Goal: Task Accomplishment & Management: Manage account settings

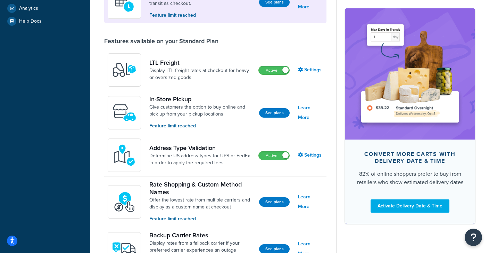
scroll to position [193, 0]
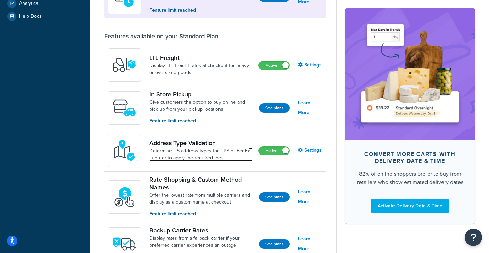
click at [170, 154] on link "Determine US address types for UPS or FedEx in order to apply the required fees" at bounding box center [201, 154] width 104 height 14
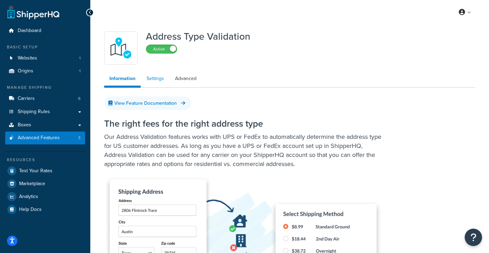
click at [147, 76] on link "Settings" at bounding box center [155, 79] width 28 height 14
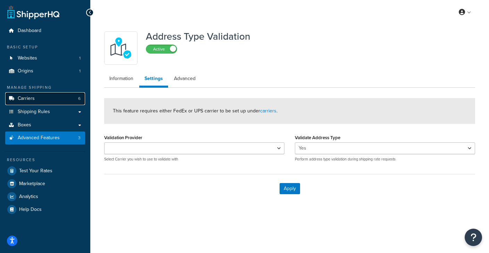
click at [20, 98] on span "Carriers" at bounding box center [26, 99] width 17 height 6
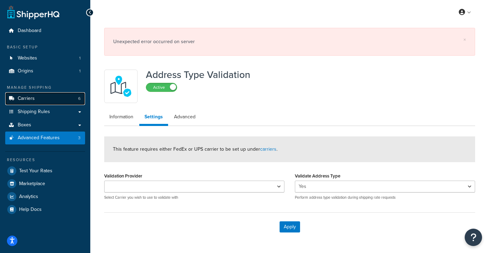
click at [20, 98] on span "Carriers" at bounding box center [26, 99] width 17 height 6
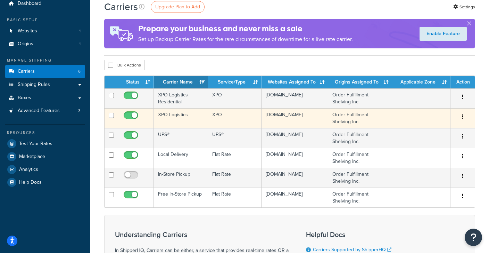
scroll to position [26, 0]
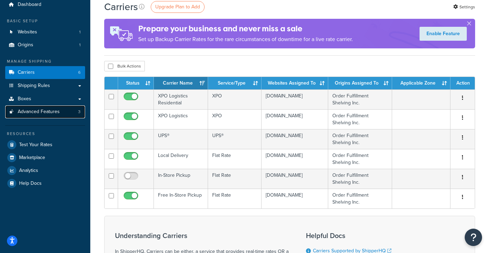
click at [37, 109] on span "Advanced Features" at bounding box center [39, 112] width 42 height 6
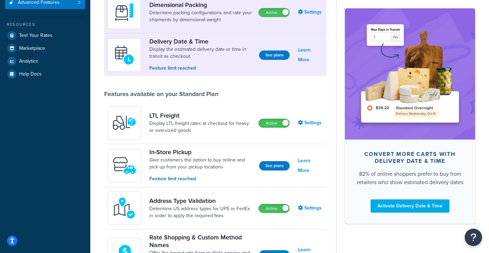
scroll to position [142, 0]
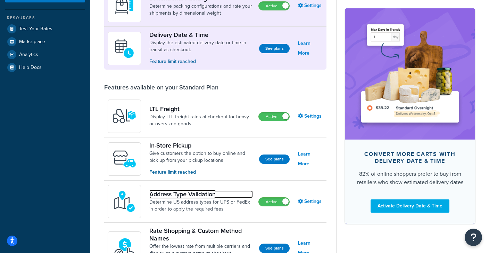
click at [167, 194] on link "Address Type Validation" at bounding box center [201, 194] width 104 height 8
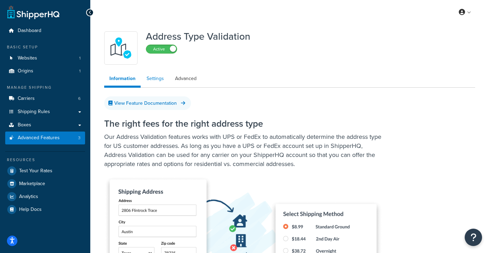
click at [153, 79] on link "Settings" at bounding box center [155, 79] width 28 height 14
select select "126033"
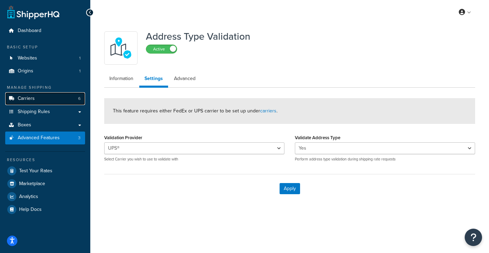
click at [36, 101] on link "Carriers 6" at bounding box center [45, 98] width 80 height 13
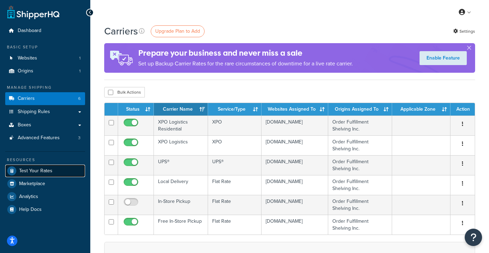
click at [35, 170] on span "Test Your Rates" at bounding box center [35, 171] width 33 height 6
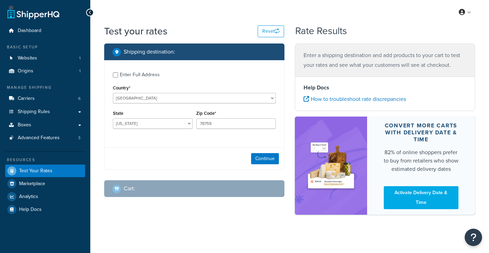
select select "[GEOGRAPHIC_DATA]"
click at [269, 160] on button "Continue" at bounding box center [265, 158] width 28 height 11
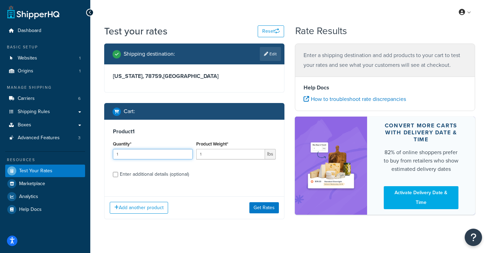
click at [131, 156] on input "1" at bounding box center [153, 154] width 80 height 10
click at [258, 207] on button "Get Rates" at bounding box center [264, 207] width 30 height 11
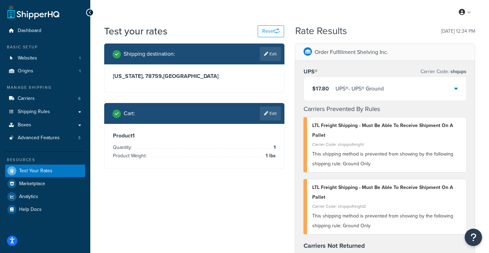
click at [388, 91] on div "$17.80 UPS® - UPS® Ground" at bounding box center [385, 89] width 162 height 24
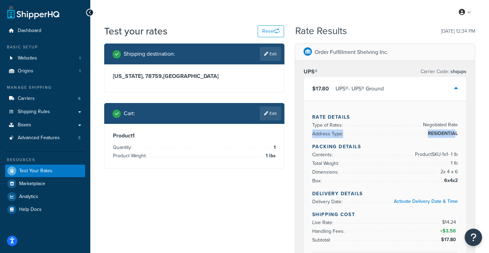
drag, startPoint x: 312, startPoint y: 134, endPoint x: 457, endPoint y: 136, distance: 144.6
click at [457, 136] on li "Address Type: RESIDENTIAL" at bounding box center [385, 133] width 146 height 9
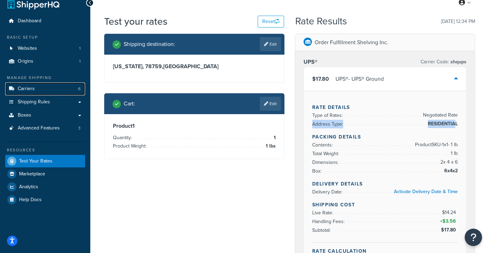
scroll to position [18, 0]
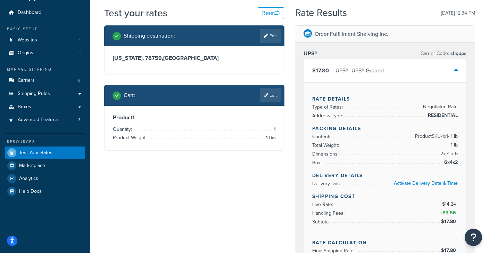
click at [352, 69] on div "UPS® - UPS® Ground" at bounding box center [360, 71] width 48 height 10
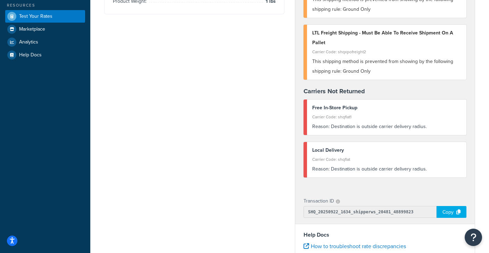
scroll to position [159, 0]
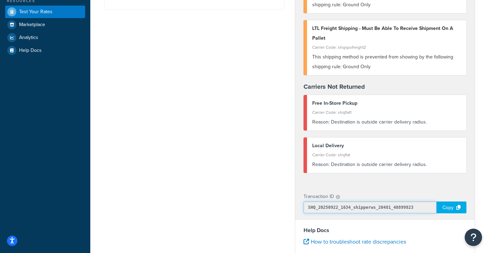
click at [317, 206] on input "SHQ_20250922_1634_shipperws_20481_48899823" at bounding box center [370, 207] width 133 height 12
drag, startPoint x: 420, startPoint y: 207, endPoint x: 306, endPoint y: 207, distance: 114.0
click at [306, 207] on input "SHQ_20250922_1634_shipperws_20481_48899823" at bounding box center [370, 207] width 133 height 12
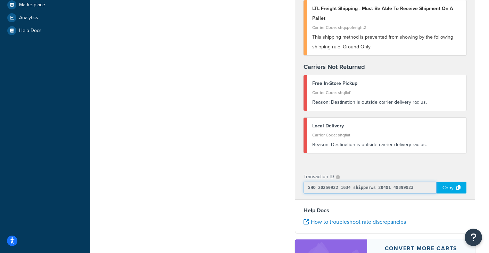
scroll to position [187, 0]
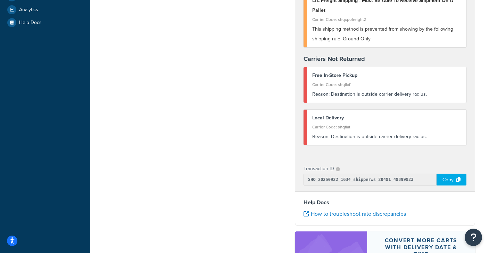
click at [154, 47] on div "Shipping destination : Edit Texas, 78759 , United States Cart : Edit Product 1 …" at bounding box center [290, 96] width 382 height 479
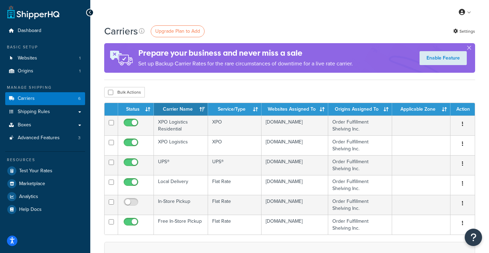
click at [191, 78] on div "Carriers Upgrade Plan to Add Settings Prepare your business and never miss a sa…" at bounding box center [289, 52] width 371 height 56
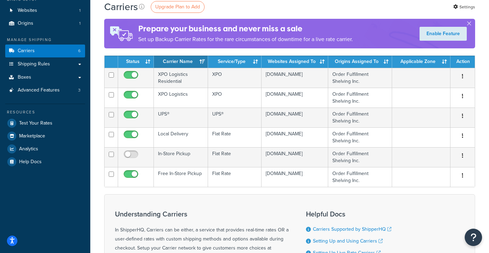
scroll to position [48, 0]
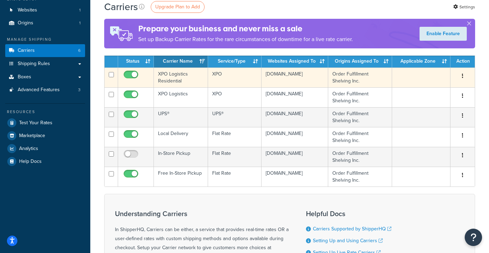
click at [165, 79] on td "XPO Logistics Residential" at bounding box center [181, 77] width 54 height 20
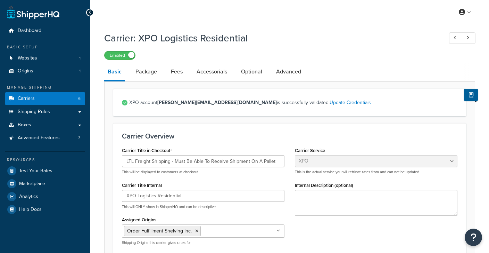
select select "xpoFreight"
select select "COLLECT"
click at [215, 75] on link "Accessorials" at bounding box center [212, 71] width 38 height 17
select select "residential"
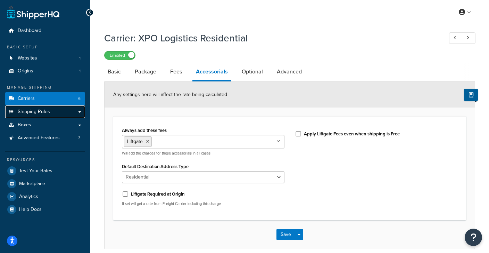
click at [27, 112] on span "Shipping Rules" at bounding box center [34, 112] width 32 height 6
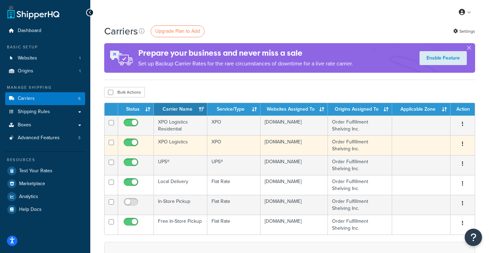
click at [170, 146] on td "XPO Logistics" at bounding box center [181, 145] width 54 height 20
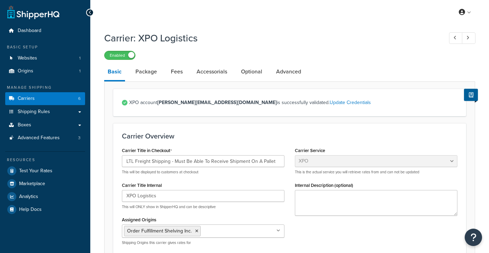
select select "xpoFreight"
select select "COLLECT"
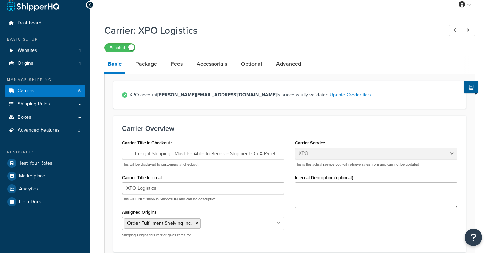
scroll to position [8, 0]
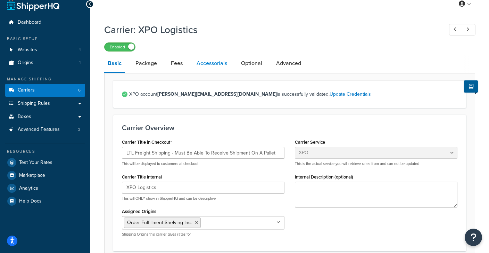
click at [224, 63] on link "Accessorials" at bounding box center [212, 63] width 38 height 17
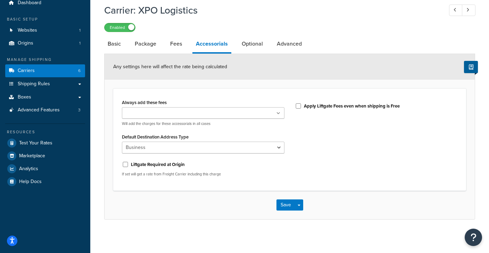
scroll to position [29, 0]
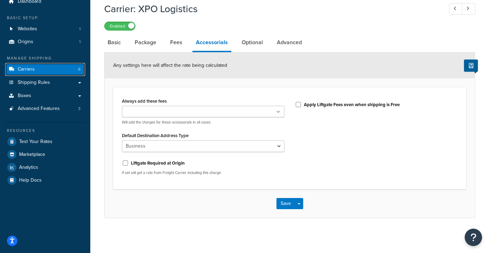
click at [60, 70] on link "Carriers 6" at bounding box center [45, 69] width 80 height 13
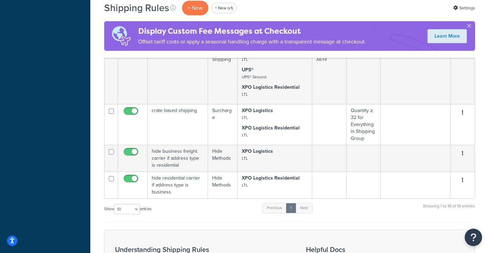
scroll to position [393, 0]
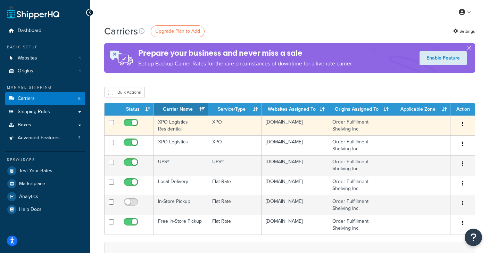
click at [167, 125] on td "XPO Logistics Residential" at bounding box center [181, 125] width 54 height 20
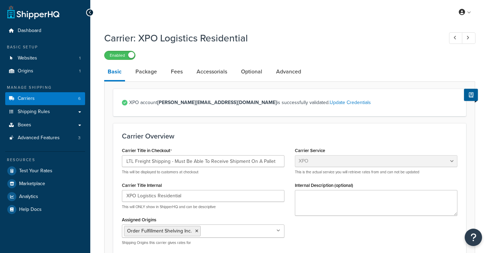
select select "xpoFreight"
select select "COLLECT"
click at [219, 75] on link "Accessorials" at bounding box center [212, 71] width 38 height 17
select select "residential"
